Goal: Navigation & Orientation: Find specific page/section

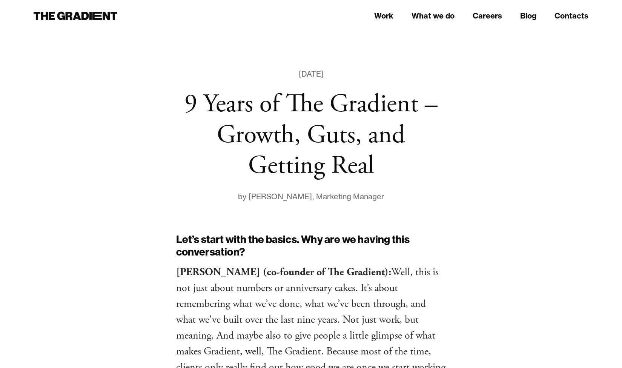
scroll to position [75, 0]
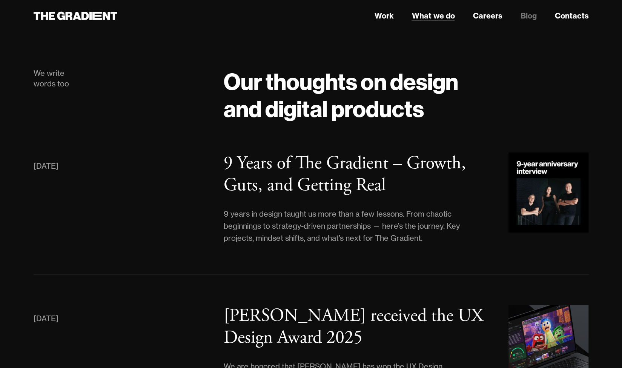
click at [447, 14] on link "What we do" at bounding box center [432, 15] width 43 height 11
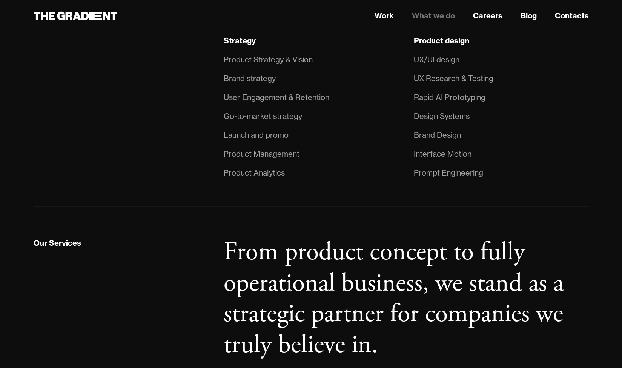
scroll to position [966, 0]
